Goal: Information Seeking & Learning: Learn about a topic

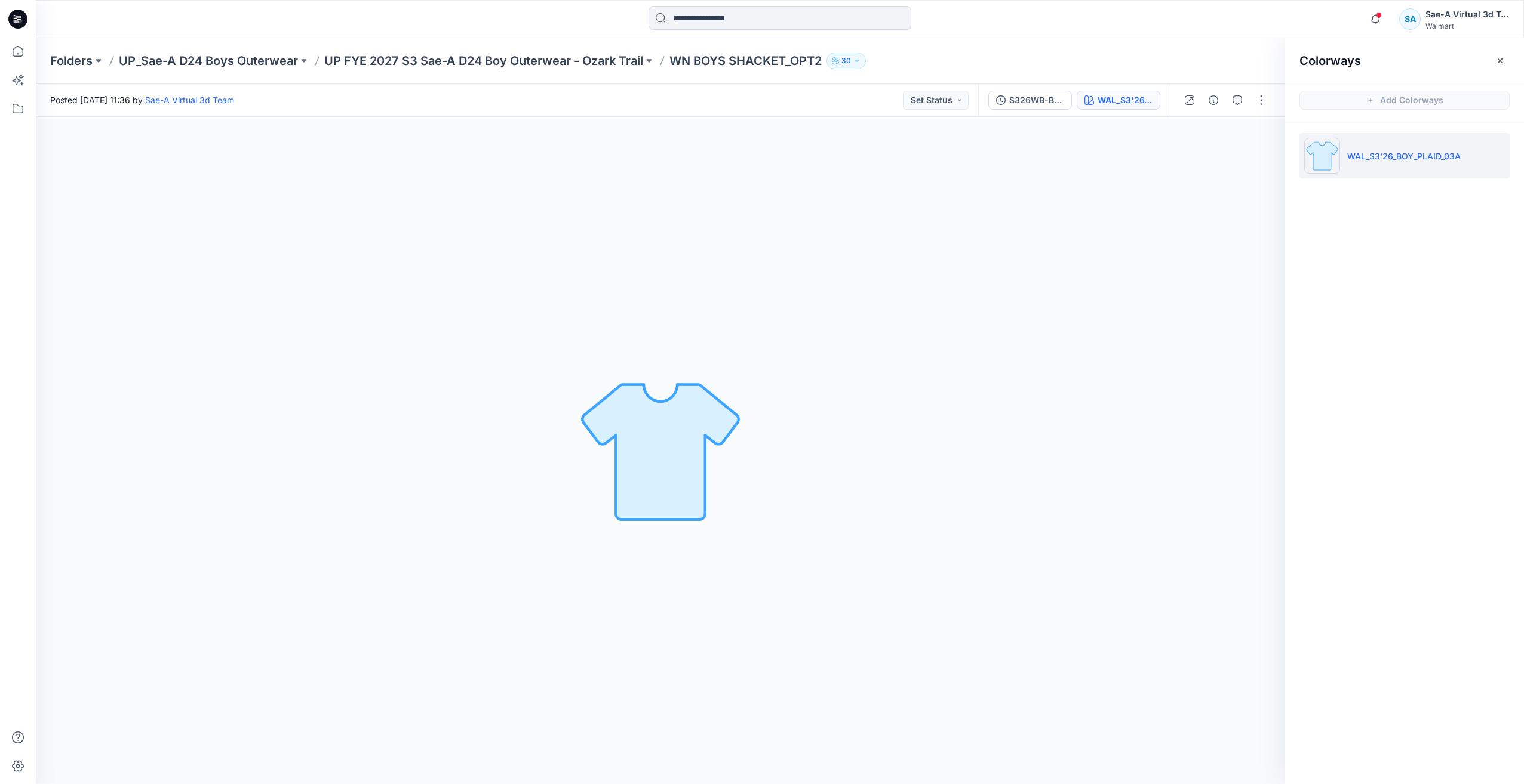
click at [1113, 433] on div "WAL_S3'26_BOY_PLAID_03A Loading... Material Properties Loading..." at bounding box center [661, 451] width 1250 height 668
click at [1523, 466] on html "Notifications Your style WN FASHION SEPARATES TOP 1 has been updated with WN FA…" at bounding box center [762, 392] width 1524 height 784
click at [1523, 466] on html "Notifications Your style WN FASHION SEPARATES TOP 1 has been updated with WN FA…" at bounding box center [762, 392] width 1524 height 783
click at [1237, 513] on div "WAL_S3'26_BOY_PLAID_03A Loading... Material Properties Loading..." at bounding box center [661, 450] width 1250 height 666
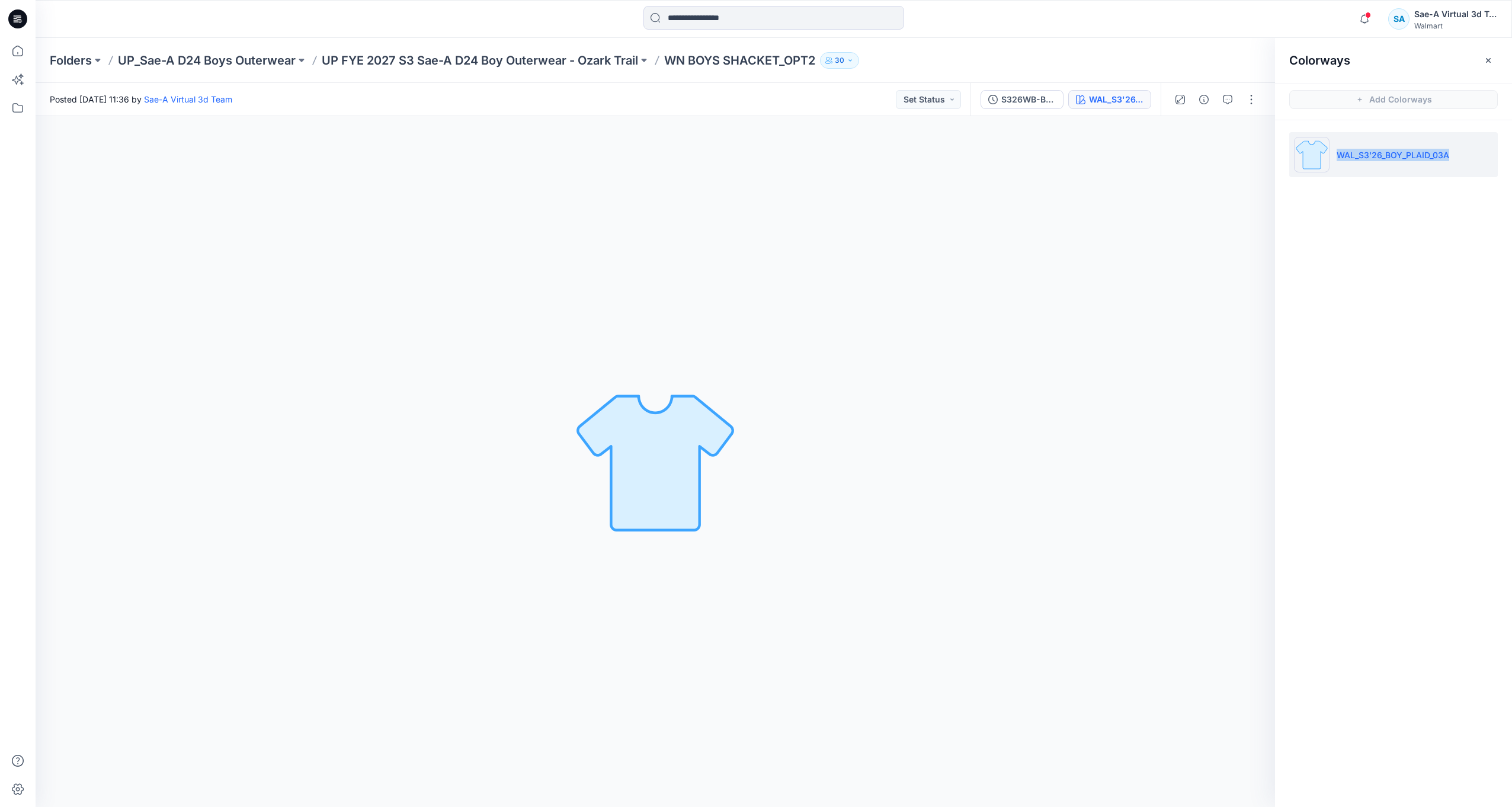
click at [1227, 509] on div "WAL_S3'26_BOY_PLAID_03A Loading... Material Properties Loading..." at bounding box center [655, 462] width 1240 height 691
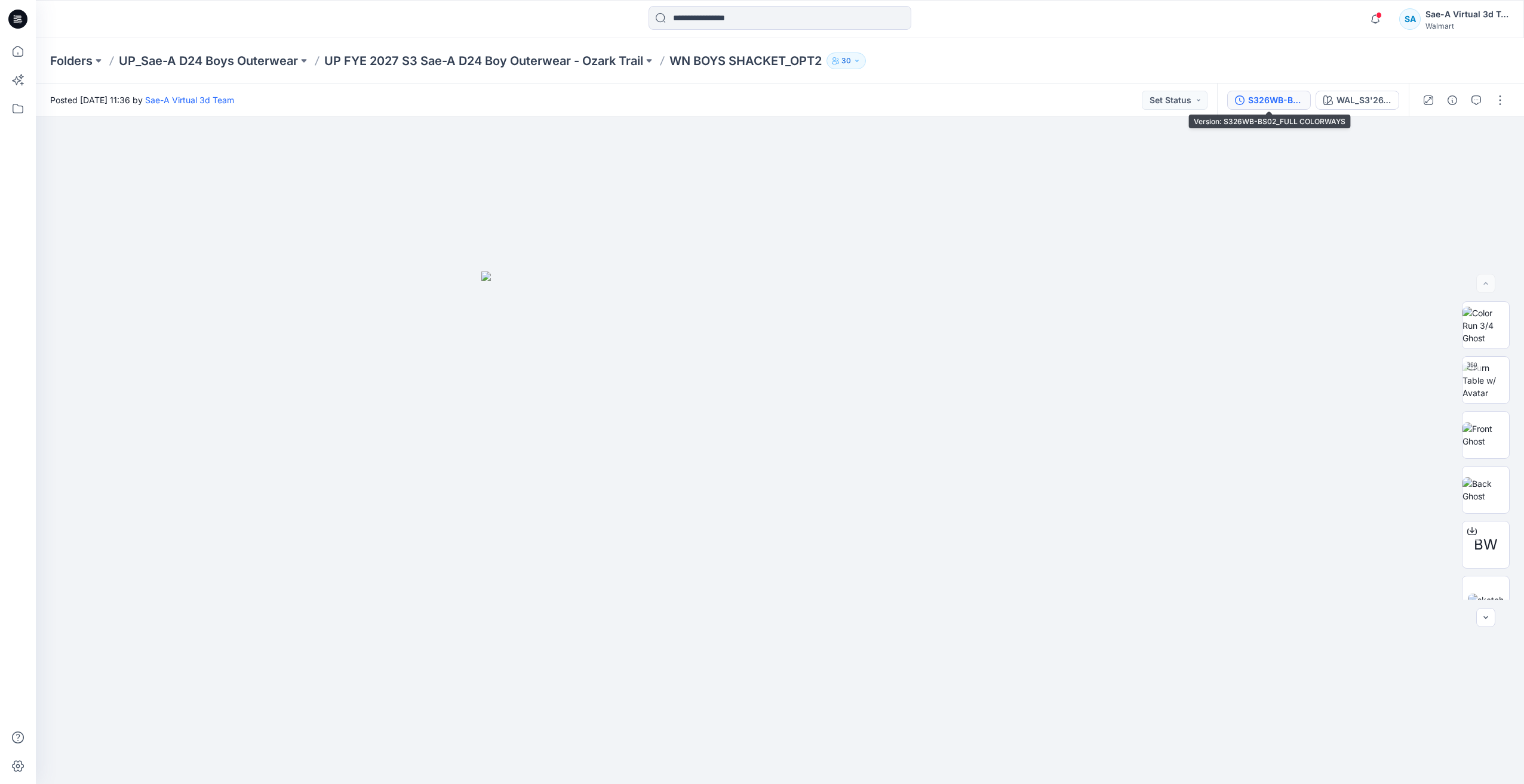
click at [1251, 100] on div "S326WB-BS02_FULL COLORWAYS" at bounding box center [1275, 100] width 55 height 13
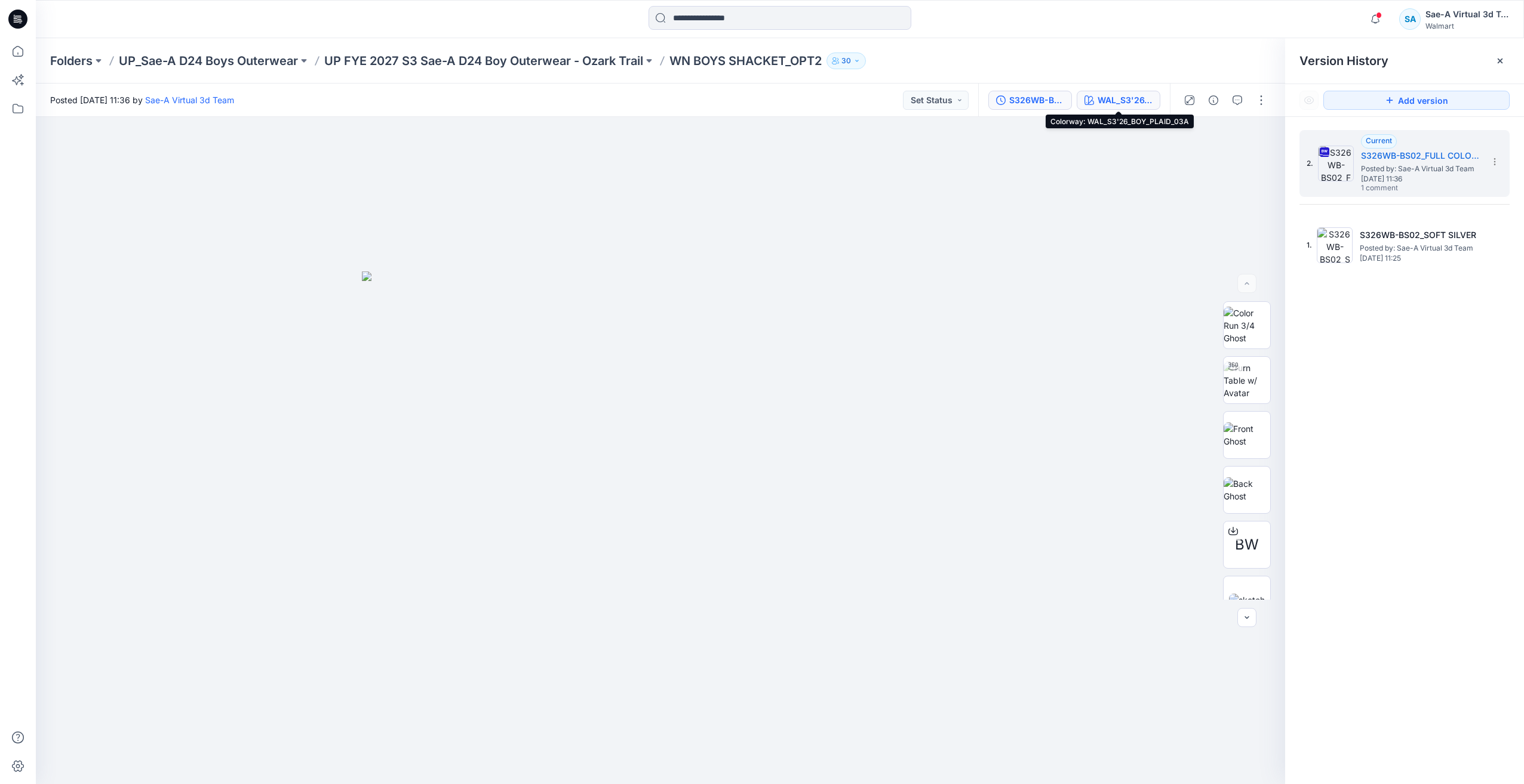
click at [1109, 102] on div "WAL_S3'26_BOY_PLAID_03A" at bounding box center [1124, 100] width 55 height 13
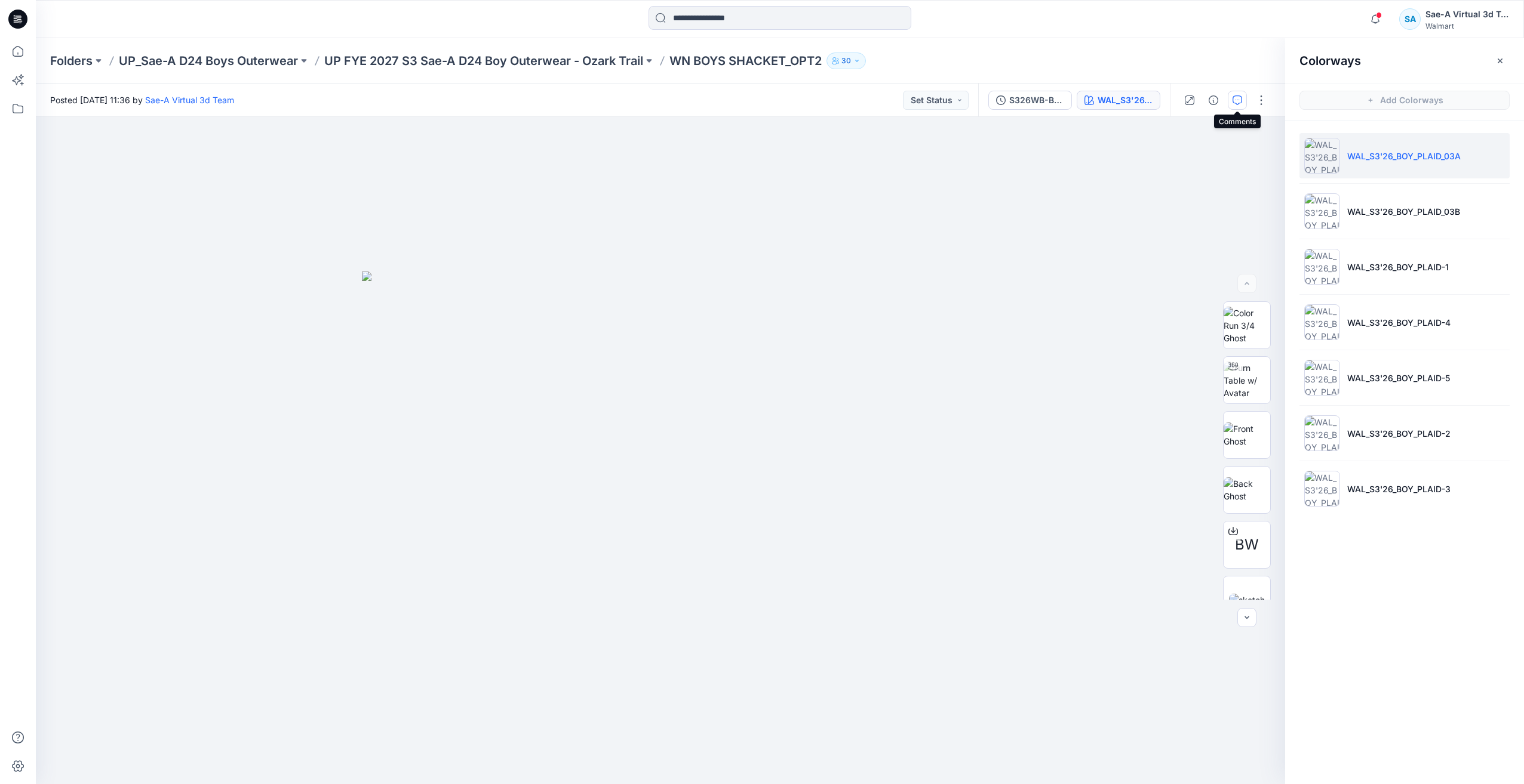
click at [1235, 101] on icon "button" at bounding box center [1237, 100] width 10 height 10
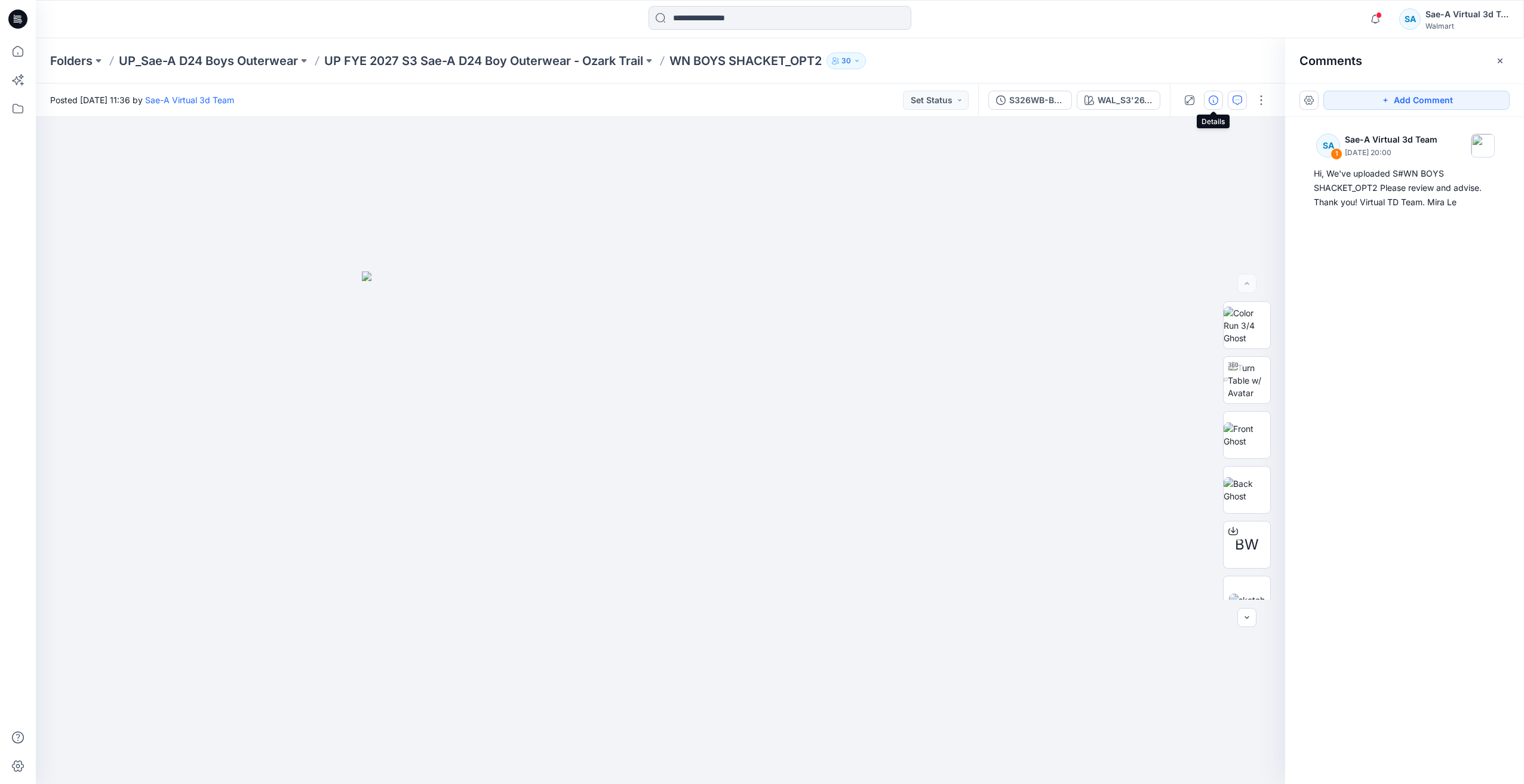
click at [1211, 106] on button "button" at bounding box center [1213, 99] width 19 height 19
